Goal: Task Accomplishment & Management: Manage account settings

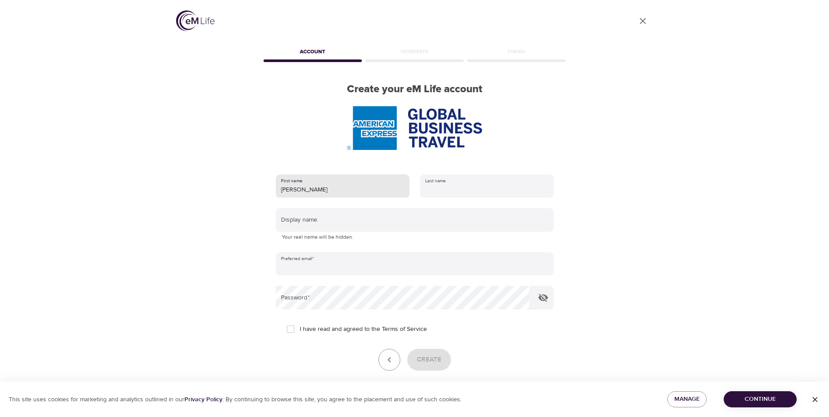
type input "[PERSON_NAME]"
type input "Coscia"
type input "[PERSON_NAME][EMAIL_ADDRESS][PERSON_NAME][DOMAIN_NAME]"
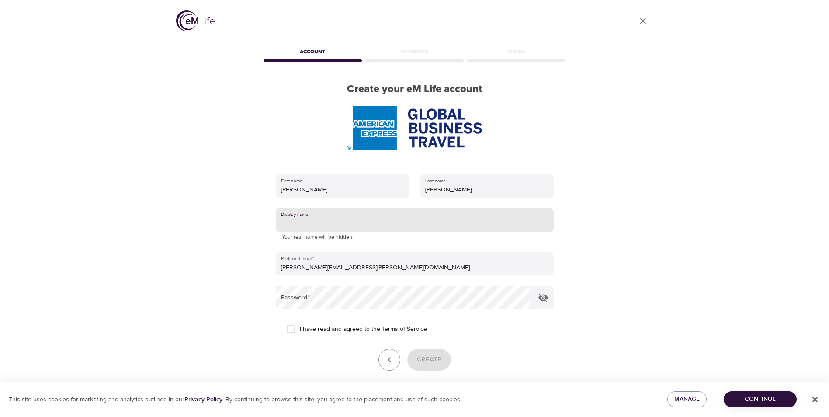
click at [428, 222] on input "text" at bounding box center [415, 220] width 278 height 24
type input "Maria"
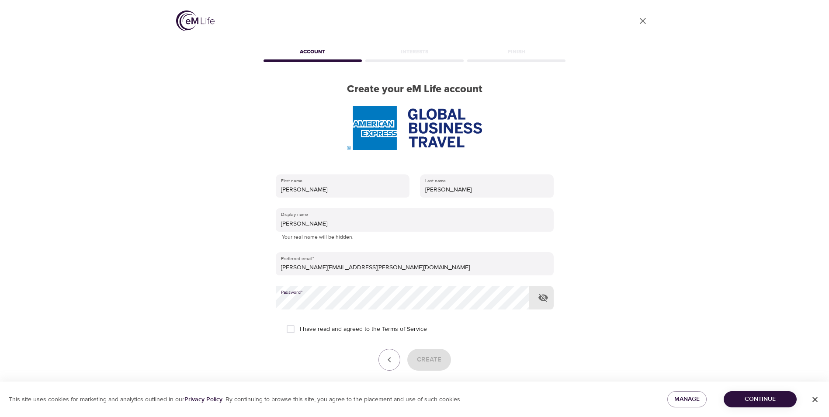
click at [505, 360] on div "Create" at bounding box center [415, 360] width 278 height 22
click at [293, 328] on input "I have read and agreed to the Terms of Service" at bounding box center [291, 329] width 18 height 18
checkbox input "true"
click at [431, 360] on span "Create" at bounding box center [429, 359] width 24 height 11
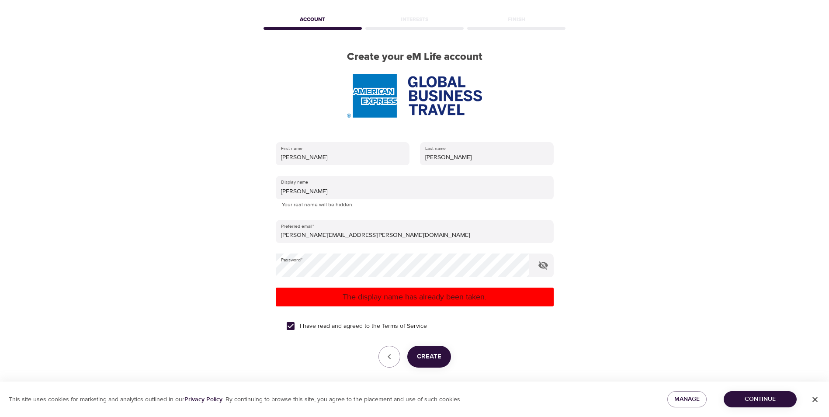
scroll to position [66, 0]
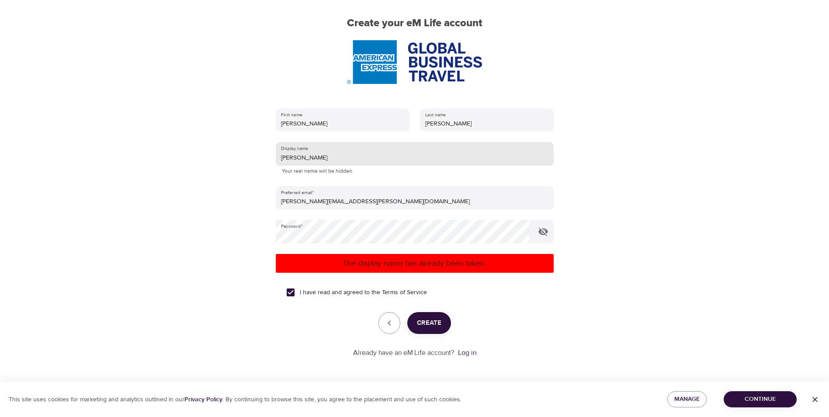
click at [325, 155] on input "Maria" at bounding box center [415, 154] width 278 height 24
click at [443, 318] on button "Create" at bounding box center [430, 323] width 44 height 22
click at [352, 160] on input "MariaC" at bounding box center [415, 154] width 278 height 24
click at [436, 323] on span "Create" at bounding box center [429, 322] width 24 height 11
click at [320, 158] on input "MariaCos" at bounding box center [415, 154] width 278 height 24
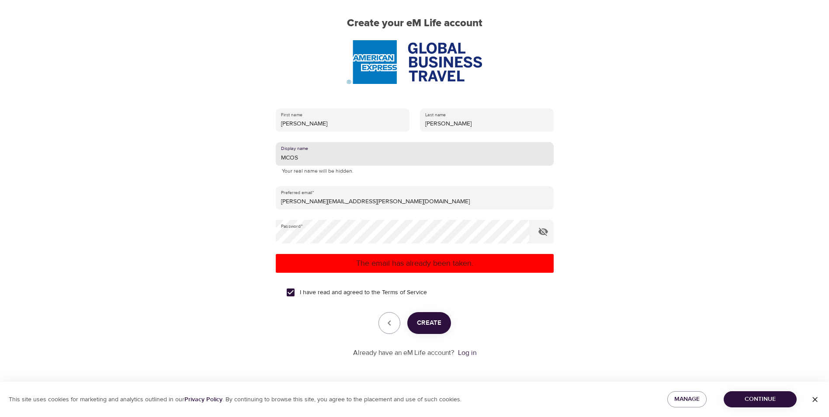
type input "MCOS"
click at [436, 324] on span "Create" at bounding box center [429, 322] width 24 height 11
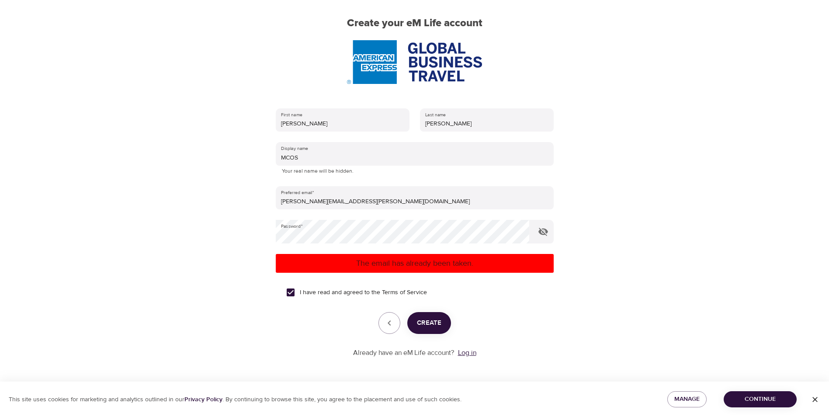
click at [470, 354] on link "Log in" at bounding box center [467, 352] width 18 height 9
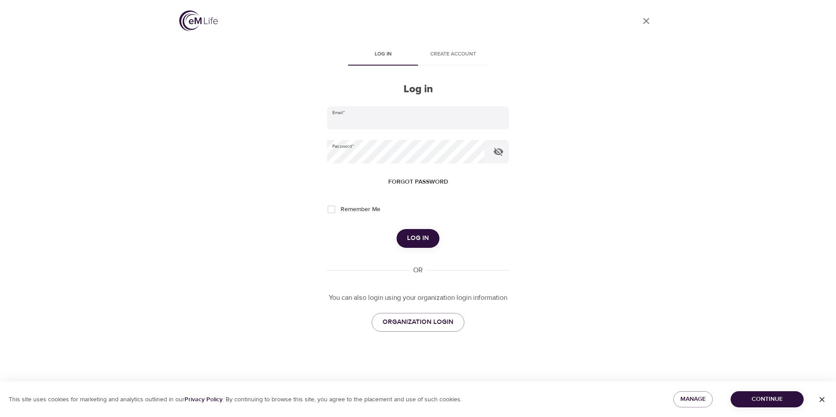
type input "Mary70"
click at [422, 238] on span "Log in" at bounding box center [418, 238] width 22 height 11
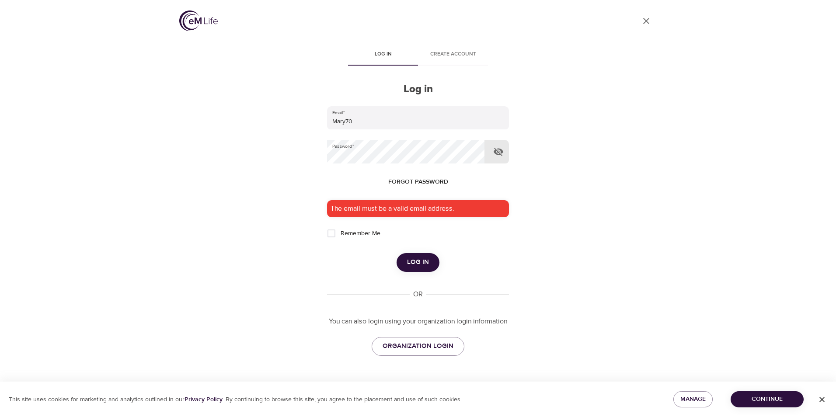
click at [492, 152] on button "button" at bounding box center [498, 151] width 21 height 21
click at [426, 254] on button "Log in" at bounding box center [418, 262] width 43 height 18
click at [421, 180] on span "Forgot password" at bounding box center [418, 182] width 60 height 11
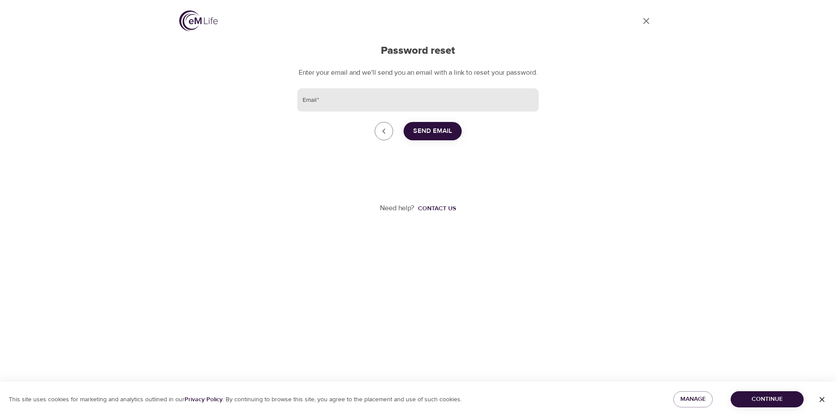
click at [401, 101] on input "Email   *" at bounding box center [417, 100] width 241 height 24
type input "[PERSON_NAME][EMAIL_ADDRESS][PERSON_NAME][DOMAIN_NAME]"
click at [442, 137] on span "Send Email" at bounding box center [432, 130] width 39 height 11
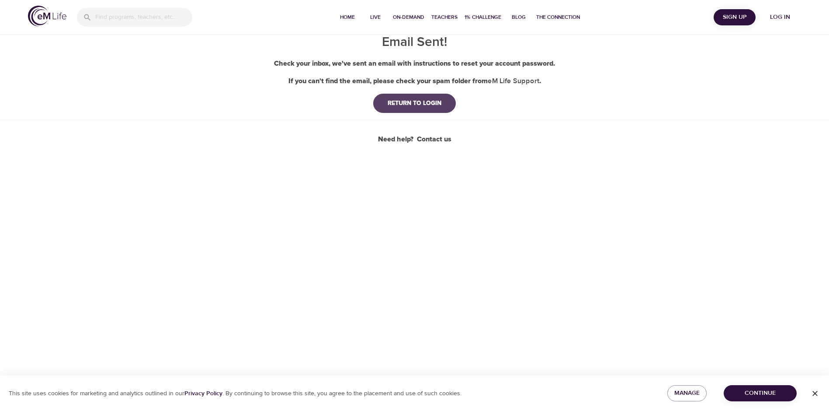
click at [422, 100] on div "RETURN TO LOGIN" at bounding box center [415, 103] width 68 height 9
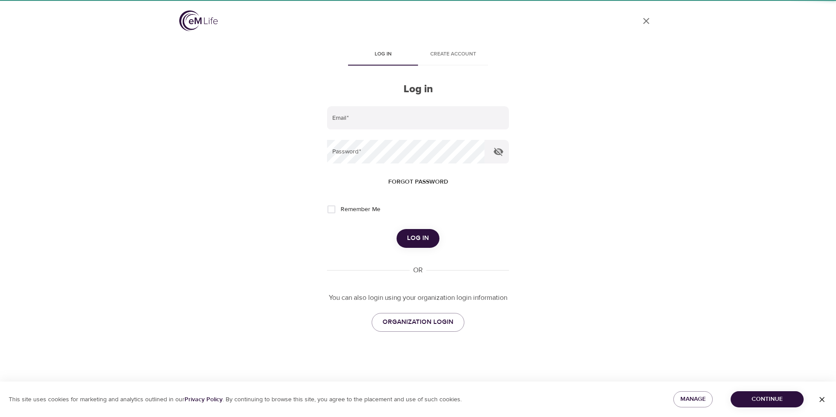
type input "Mary70"
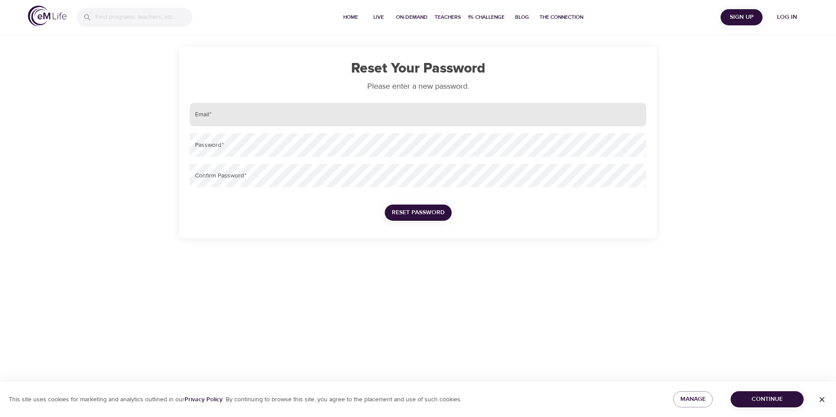
click at [333, 117] on input "email" at bounding box center [418, 115] width 457 height 24
type input "[PERSON_NAME][EMAIL_ADDRESS][PERSON_NAME][DOMAIN_NAME]"
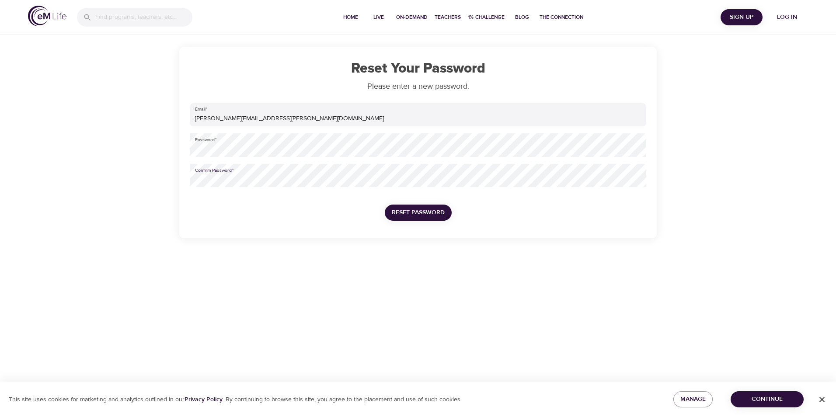
click at [451, 211] on div "Reset Password" at bounding box center [418, 213] width 81 height 30
click at [444, 214] on span "Reset Password" at bounding box center [418, 212] width 53 height 11
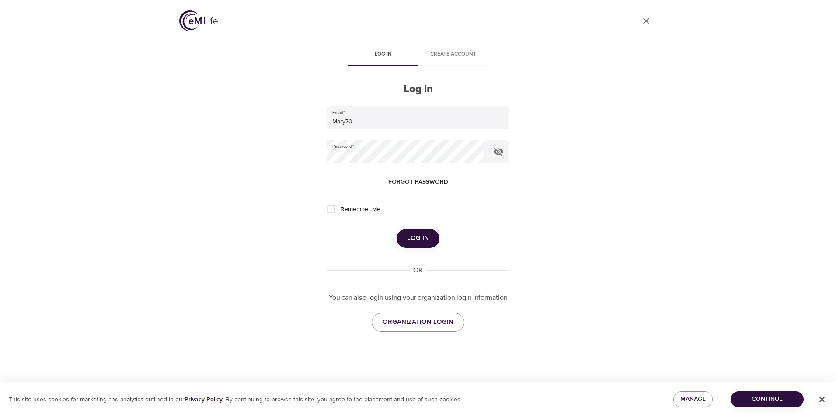
type input "[PERSON_NAME][EMAIL_ADDRESS][PERSON_NAME][DOMAIN_NAME]"
click at [334, 209] on input "Remember Me" at bounding box center [331, 209] width 18 height 18
checkbox input "true"
click at [421, 241] on span "Log in" at bounding box center [418, 238] width 22 height 11
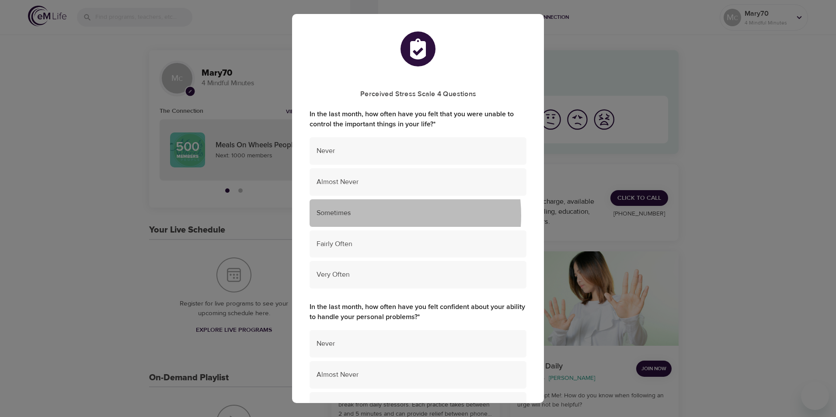
click at [366, 216] on span "Sometimes" at bounding box center [418, 213] width 203 height 10
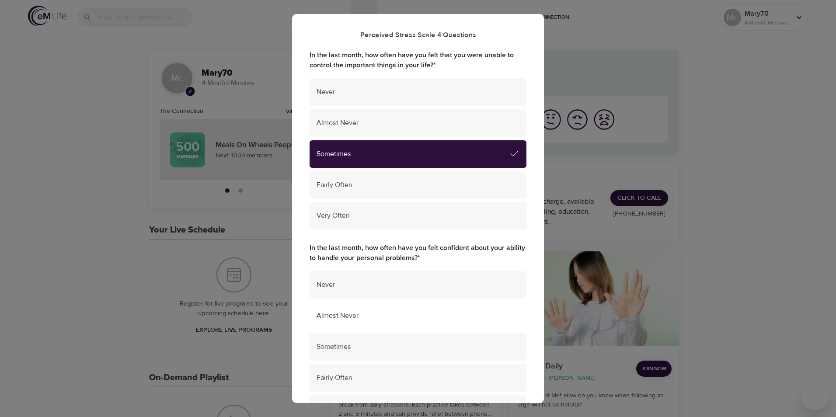
scroll to position [131, 0]
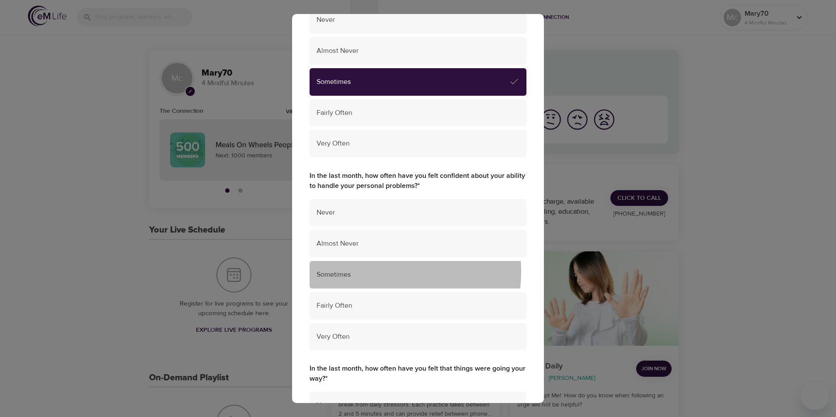
click at [376, 272] on span "Sometimes" at bounding box center [418, 275] width 203 height 10
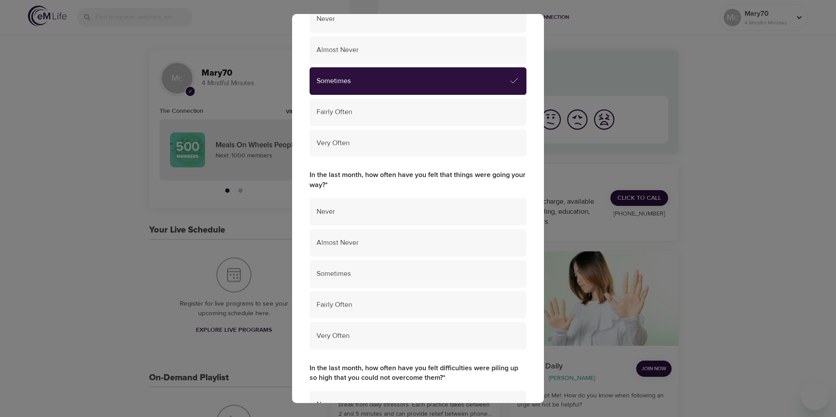
scroll to position [350, 0]
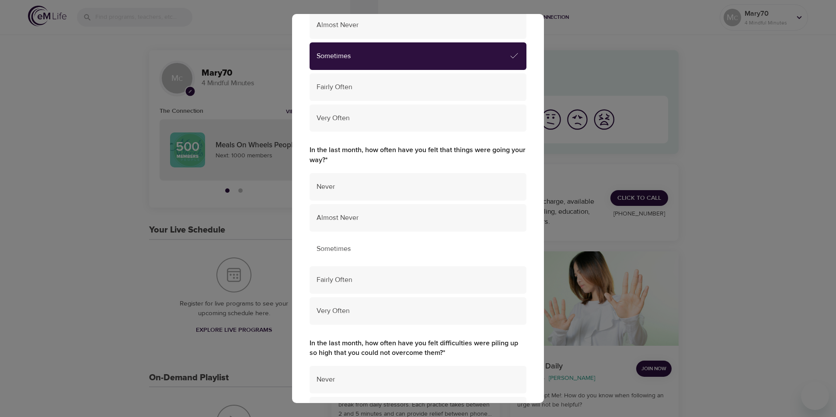
click at [385, 243] on div "Sometimes" at bounding box center [418, 249] width 217 height 28
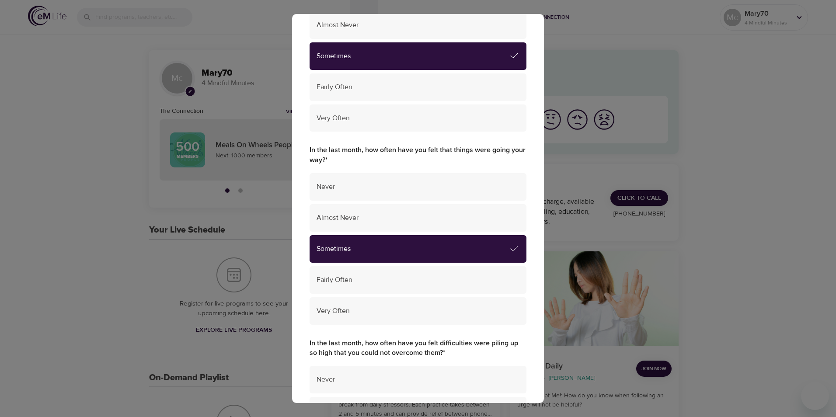
scroll to position [481, 0]
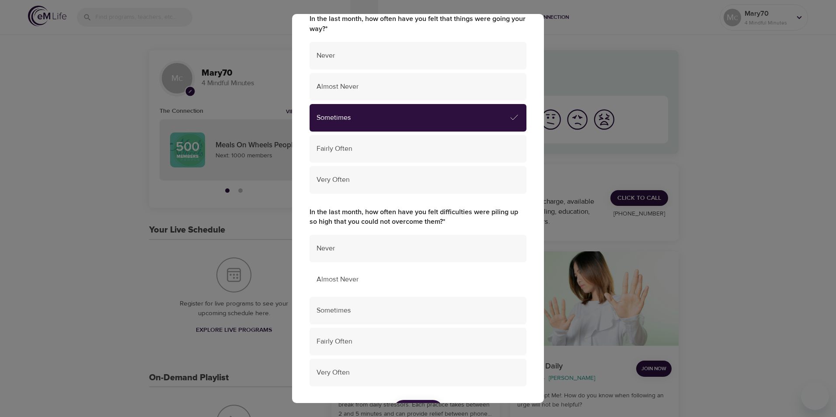
click at [339, 283] on span "Almost Never" at bounding box center [418, 280] width 203 height 10
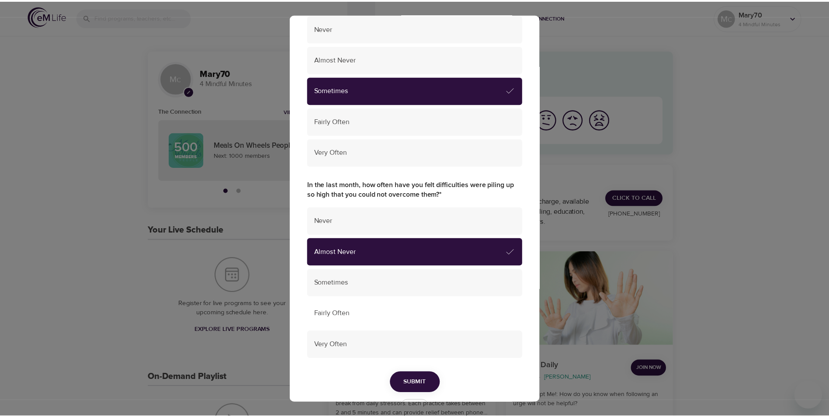
scroll to position [537, 0]
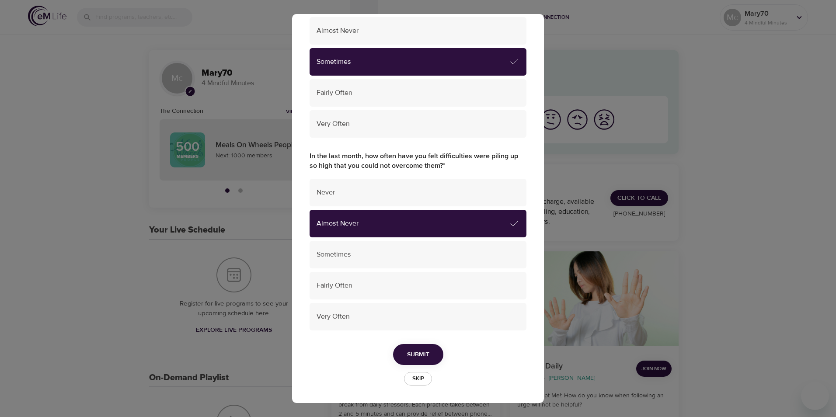
click at [414, 349] on span "Submit" at bounding box center [418, 354] width 22 height 11
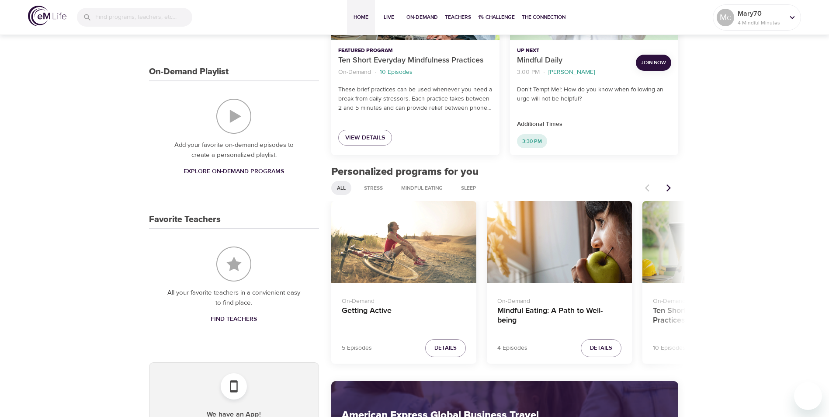
scroll to position [481, 0]
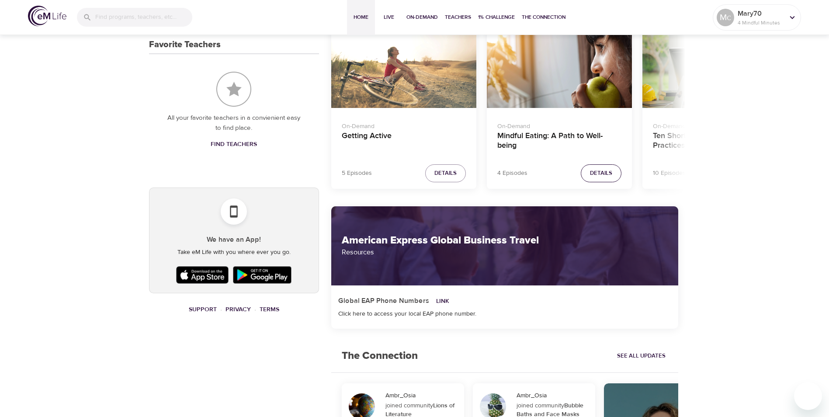
click at [606, 174] on span "Details" at bounding box center [601, 173] width 22 height 10
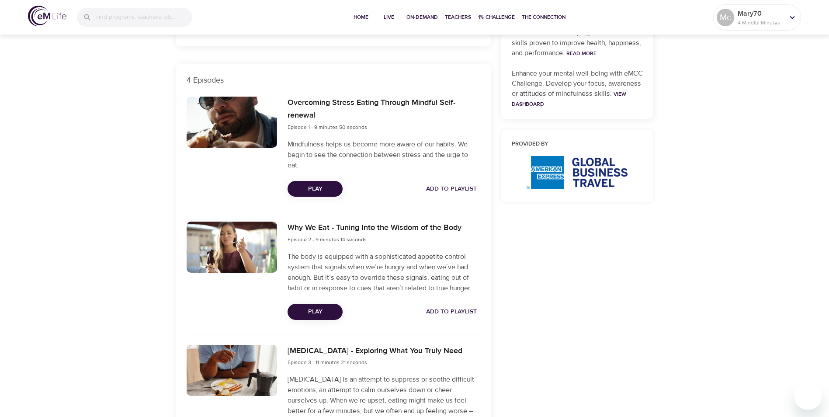
scroll to position [175, 0]
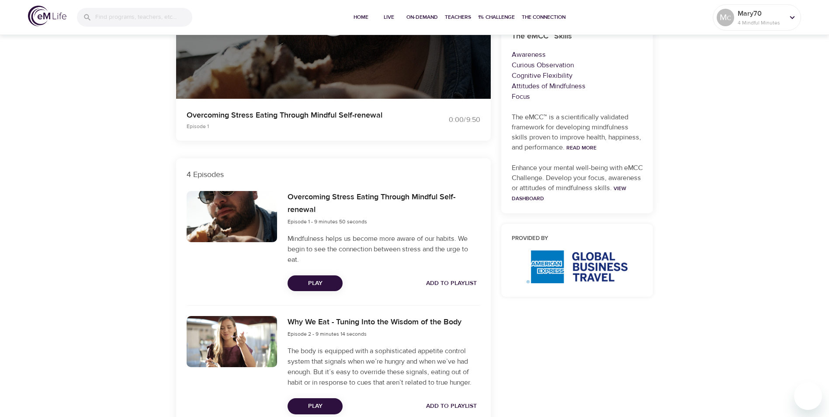
click at [447, 280] on span "Add to Playlist" at bounding box center [451, 283] width 51 height 11
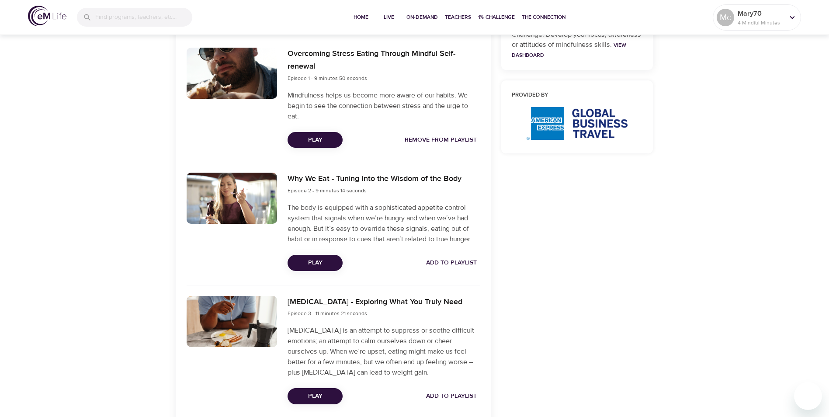
scroll to position [350, 0]
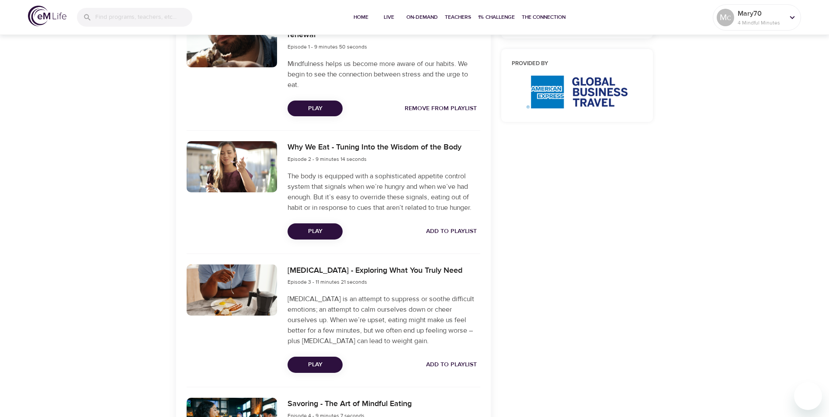
click at [457, 229] on span "Add to Playlist" at bounding box center [451, 231] width 51 height 11
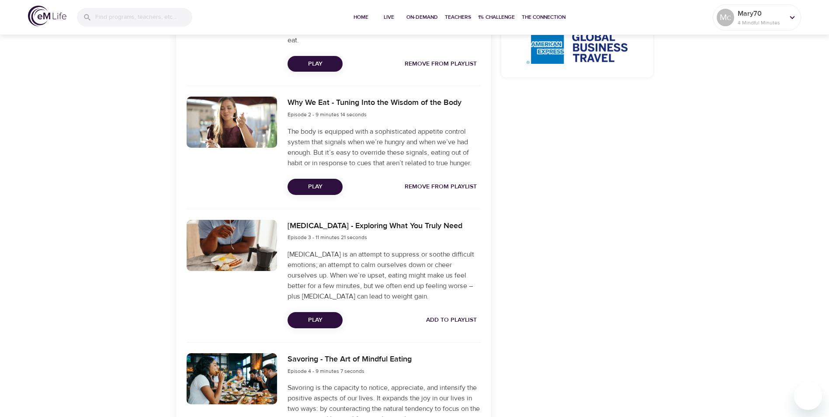
scroll to position [437, 0]
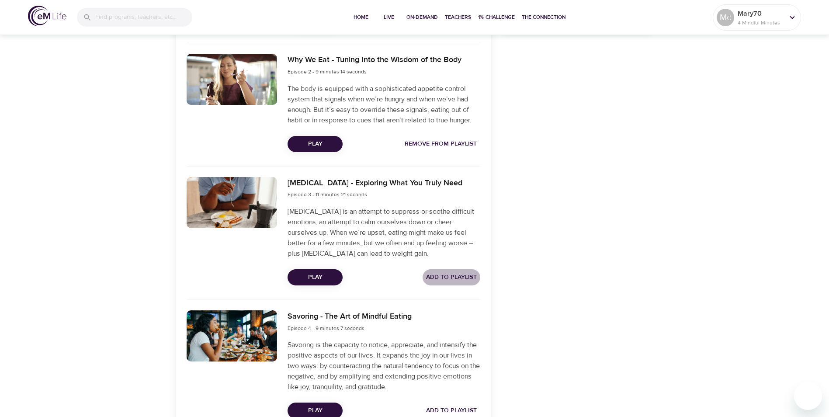
click at [459, 272] on span "Add to Playlist" at bounding box center [451, 277] width 51 height 11
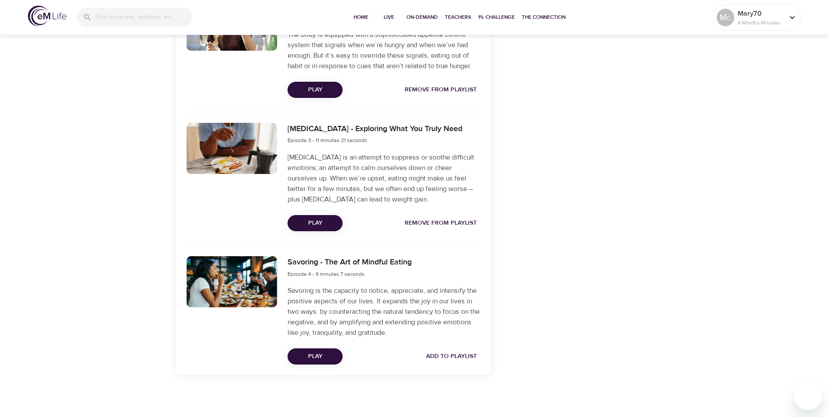
scroll to position [493, 0]
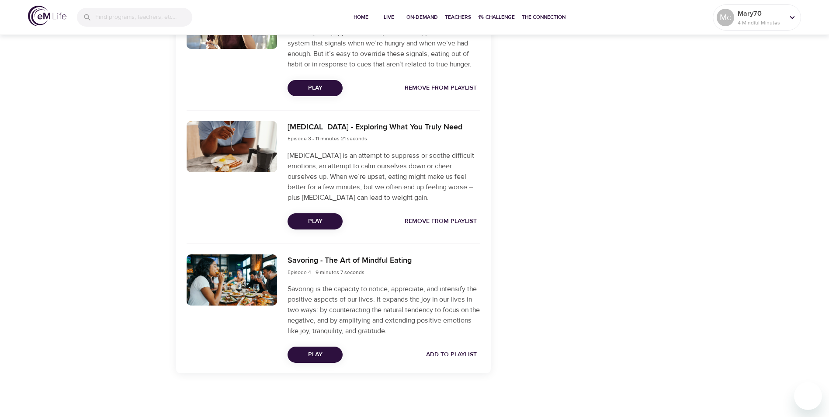
click at [446, 356] on span "Add to Playlist" at bounding box center [451, 354] width 51 height 11
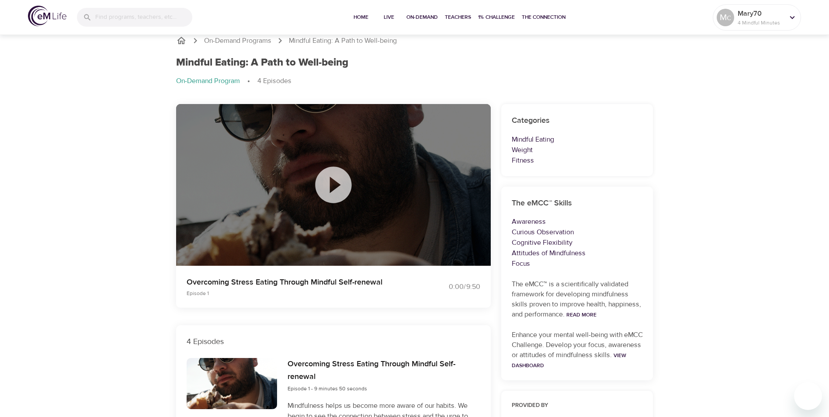
scroll to position [0, 0]
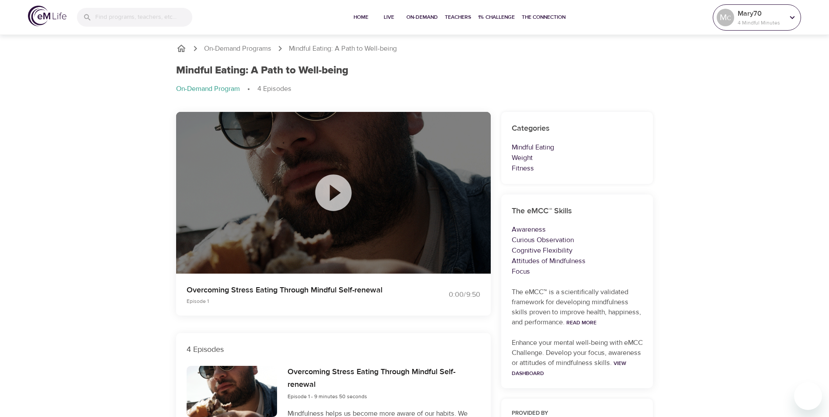
click at [793, 18] on icon at bounding box center [793, 17] width 5 height 3
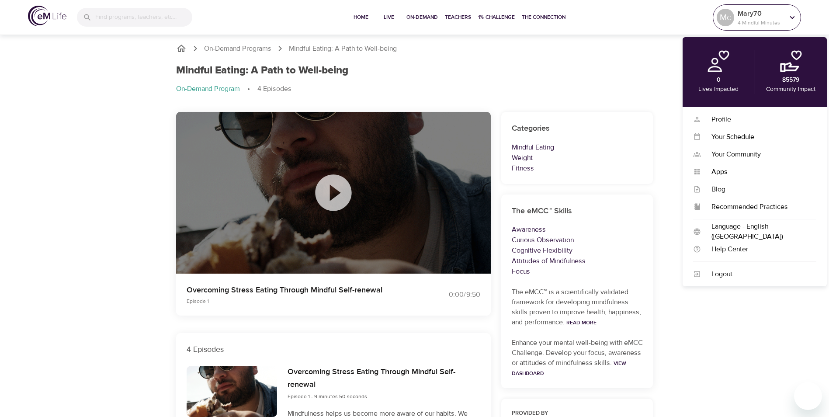
click at [795, 18] on icon at bounding box center [793, 18] width 10 height 10
